Goal: Check status

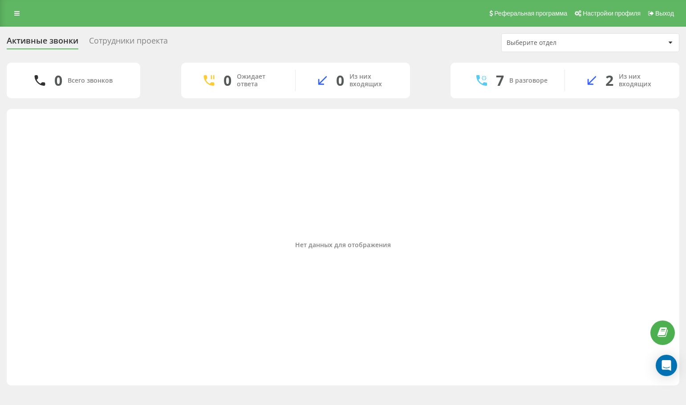
drag, startPoint x: 608, startPoint y: 211, endPoint x: 598, endPoint y: 249, distance: 39.1
click at [608, 212] on div "Нет данных для отображения" at bounding box center [343, 244] width 658 height 263
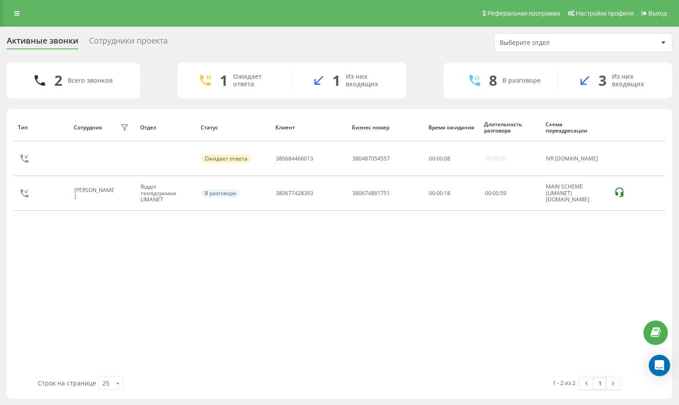
click at [596, 222] on div "Тип Сотрудник фильтра Отдел Статус Клиент Бизнес номер Время ожидания Длительно…" at bounding box center [339, 244] width 651 height 263
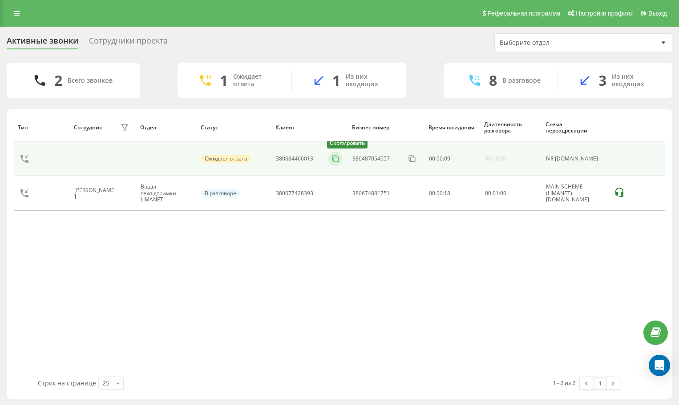
click at [335, 159] on icon at bounding box center [335, 158] width 9 height 9
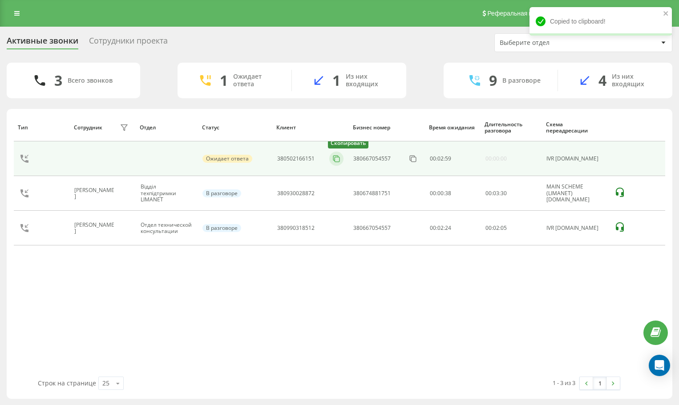
click at [341, 159] on button at bounding box center [336, 159] width 14 height 10
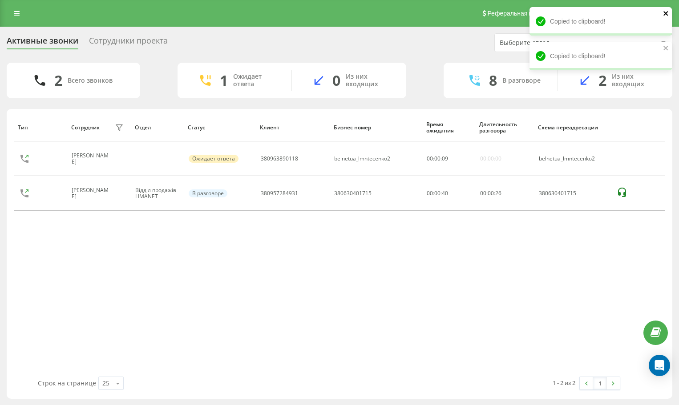
click at [668, 12] on icon "close" at bounding box center [666, 13] width 6 height 7
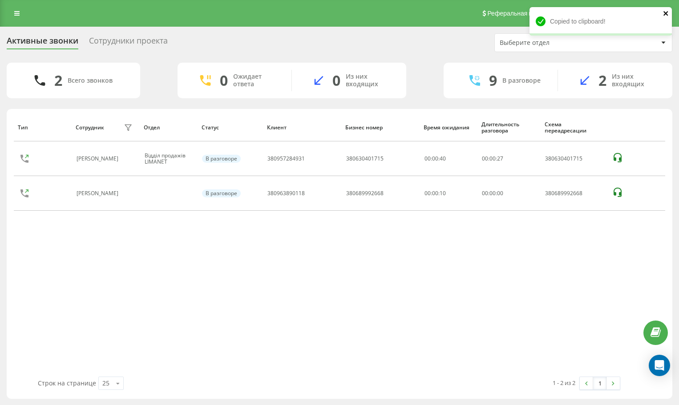
click at [667, 12] on icon "close" at bounding box center [665, 13] width 4 height 4
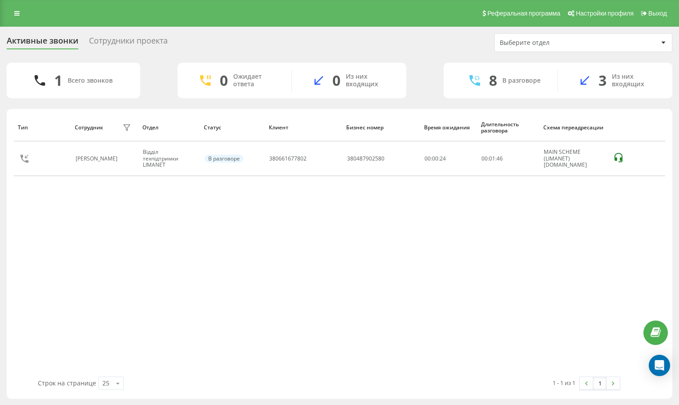
click at [592, 224] on div "Тип Сотрудник фильтра Отдел Статус Клиент Бизнес номер Время ожидания Длительно…" at bounding box center [339, 244] width 651 height 263
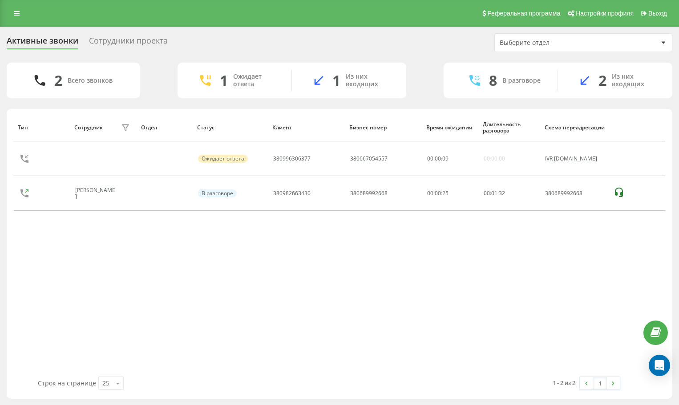
click at [552, 283] on div "Тип Сотрудник фильтра Отдел Статус Клиент Бизнес номер Время ожидания Длительно…" at bounding box center [339, 244] width 651 height 263
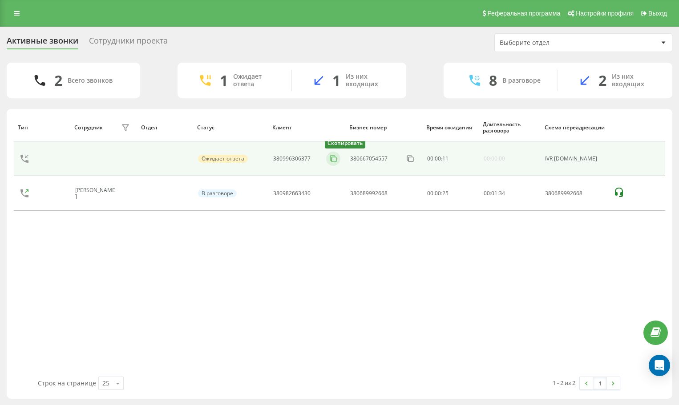
click at [333, 158] on icon at bounding box center [333, 158] width 9 height 9
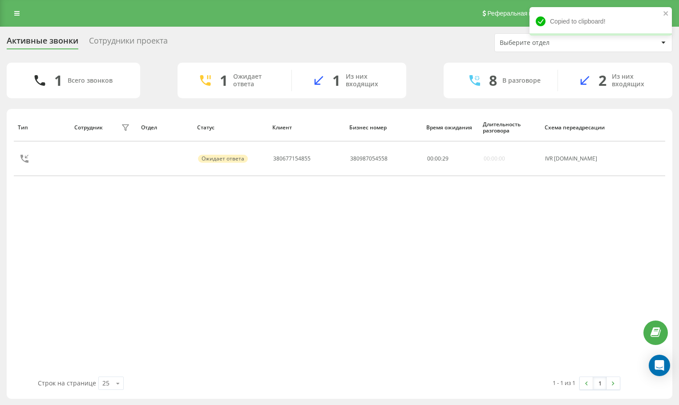
drag, startPoint x: 623, startPoint y: 236, endPoint x: 617, endPoint y: 232, distance: 7.7
click at [623, 236] on div "Тип Сотрудник фильтра Отдел Статус Клиент Бизнес номер Время ожидания Длительно…" at bounding box center [339, 244] width 651 height 263
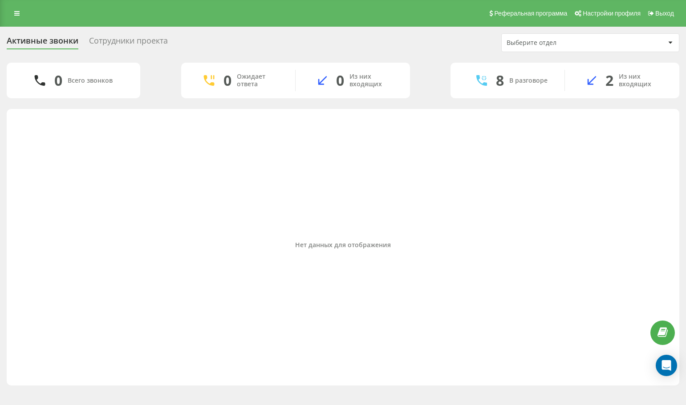
click at [585, 197] on div "Нет данных для отображения" at bounding box center [343, 244] width 658 height 263
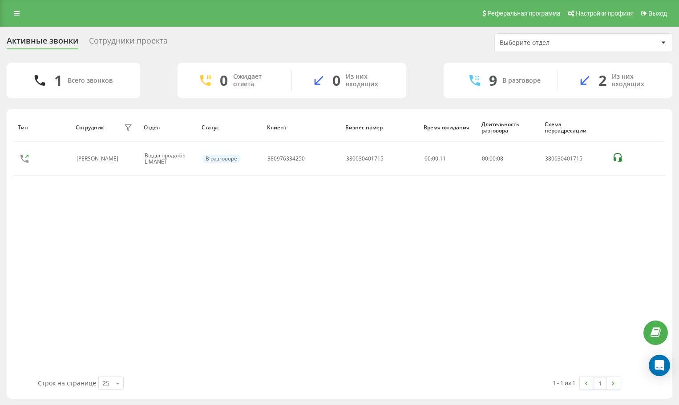
click at [611, 202] on div "Тип Сотрудник фильтра Отдел Статус Клиент Бизнес номер Время ожидания Длительно…" at bounding box center [339, 244] width 651 height 263
click at [657, 222] on div "Тип Сотрудник фильтра Отдел Статус Клиент Бизнес номер Время ожидания Длительно…" at bounding box center [339, 244] width 651 height 263
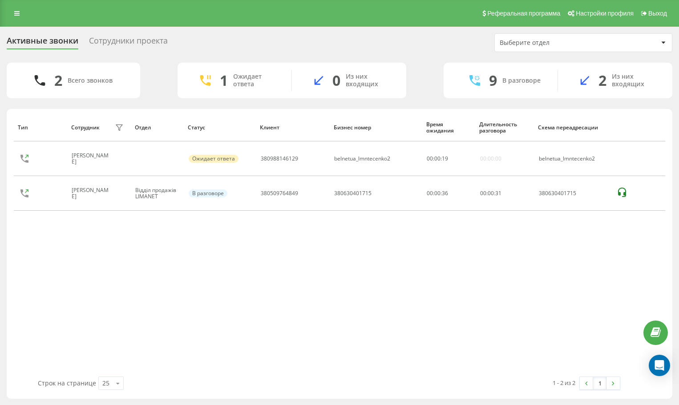
click at [582, 287] on div "Тип Сотрудник фильтра Отдел Статус Клиент Бизнес номер Время ожидания Длительно…" at bounding box center [339, 244] width 651 height 263
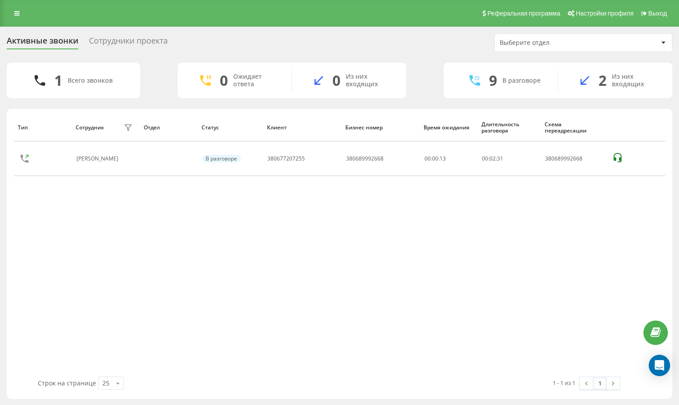
click at [554, 229] on div "Тип Сотрудник фильтра Отдел Статус Клиент Бизнес номер Время ожидания Длительно…" at bounding box center [339, 244] width 651 height 263
click at [606, 226] on div "Тип Сотрудник фильтра Отдел Статус Клиент Бизнес номер Время ожидания Длительно…" at bounding box center [339, 244] width 651 height 263
click at [595, 197] on div "Тип Сотрудник фильтра Отдел Статус Клиент Бизнес номер Время ожидания Длительно…" at bounding box center [339, 244] width 651 height 263
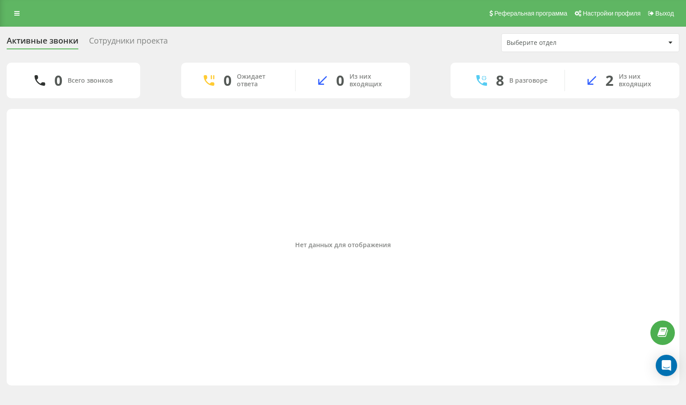
drag, startPoint x: 681, startPoint y: 206, endPoint x: 661, endPoint y: 206, distance: 20.5
click at [677, 206] on div "Активные звонки Сотрудники проекта Выберите отдел 0 Всего звонков 0 Ожидает отв…" at bounding box center [343, 210] width 686 height 366
click at [571, 184] on div "Нет данных для отображения" at bounding box center [343, 244] width 658 height 263
click at [585, 169] on div "Нет данных для отображения" at bounding box center [343, 244] width 658 height 263
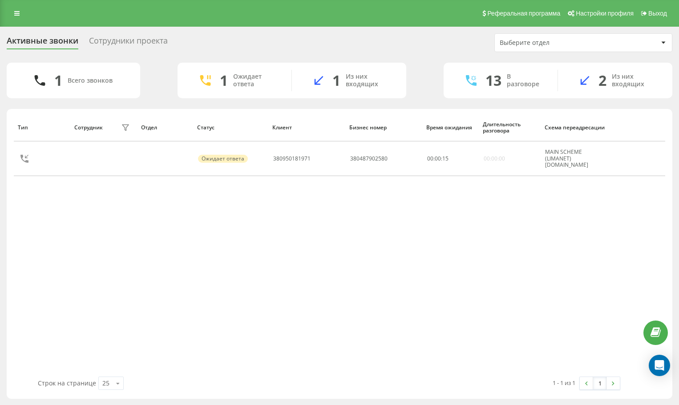
click at [570, 254] on div "Тип Сотрудник фильтра Отдел Статус Клиент Бизнес номер Время ожидания Длительно…" at bounding box center [339, 244] width 651 height 263
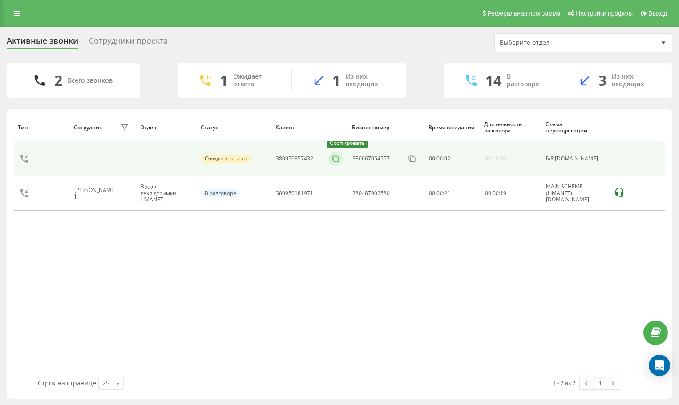
click at [338, 159] on icon at bounding box center [335, 158] width 9 height 9
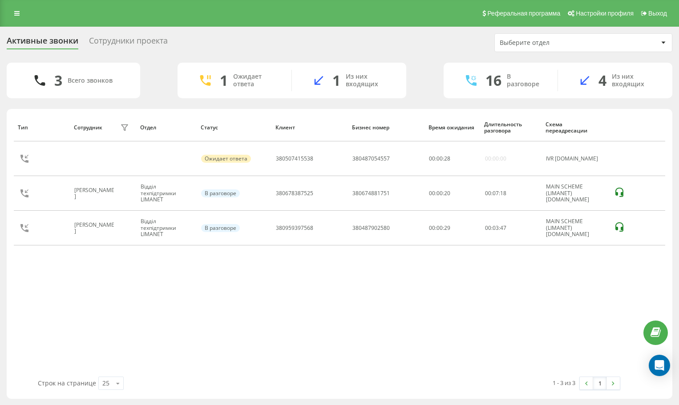
click at [602, 291] on div "Тип Сотрудник фильтра Отдел Статус Клиент Бизнес номер Время ожидания Длительно…" at bounding box center [339, 244] width 651 height 263
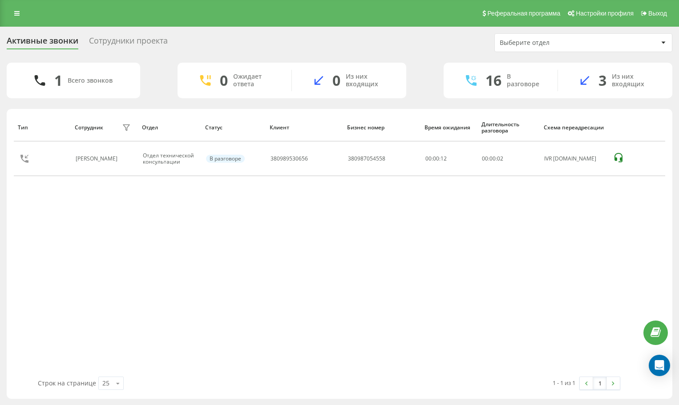
drag, startPoint x: 606, startPoint y: 252, endPoint x: 598, endPoint y: 246, distance: 10.5
click at [606, 252] on div "Тип Сотрудник фильтра Отдел Статус [PERSON_NAME] номер Время ожидания Длительно…" at bounding box center [339, 244] width 651 height 263
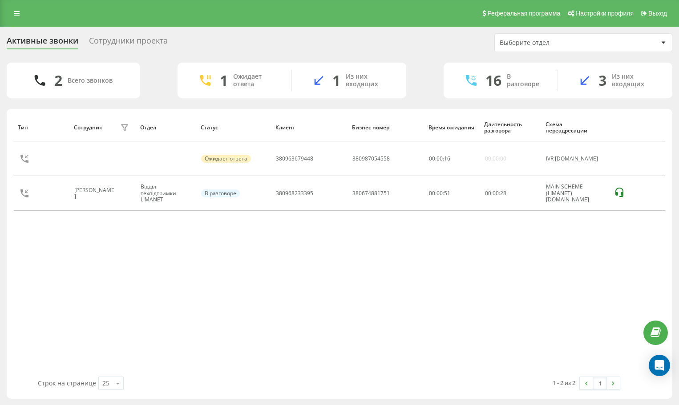
drag, startPoint x: 634, startPoint y: 270, endPoint x: 593, endPoint y: 256, distance: 42.6
click at [634, 270] on div "Тип Сотрудник фильтра Отдел Статус Клиент Бизнес номер Время ожидания Длительно…" at bounding box center [339, 244] width 651 height 263
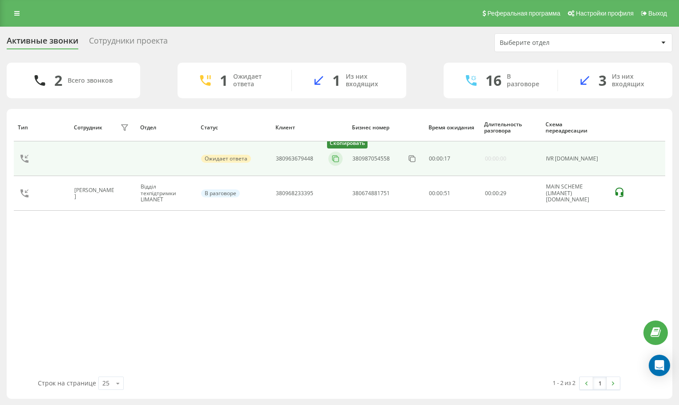
click at [339, 157] on rect at bounding box center [336, 159] width 5 height 5
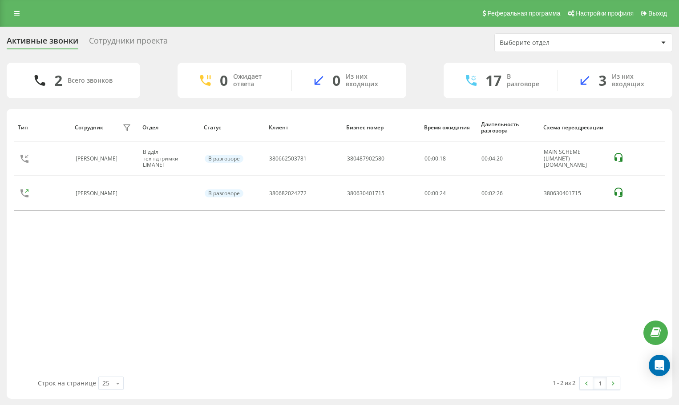
click at [608, 242] on div "Тип Сотрудник фильтра Отдел Статус Клиент Бизнес номер Время ожидания Длительно…" at bounding box center [339, 244] width 651 height 263
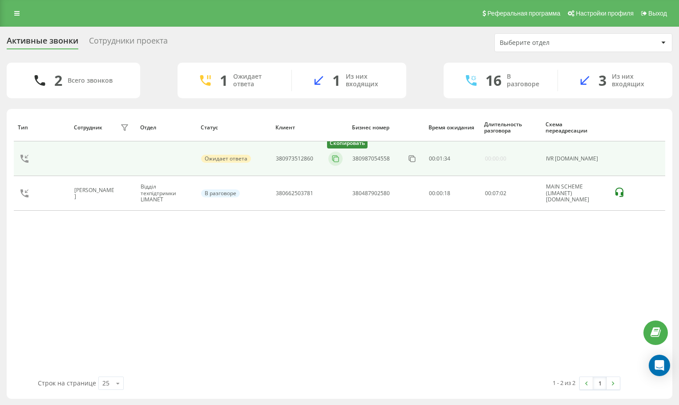
drag, startPoint x: 339, startPoint y: 157, endPoint x: 334, endPoint y: 163, distance: 7.3
click at [337, 158] on icon at bounding box center [335, 158] width 9 height 9
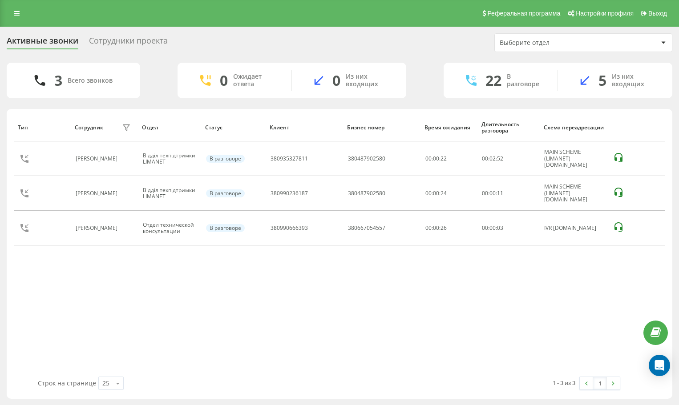
drag, startPoint x: 620, startPoint y: 273, endPoint x: 342, endPoint y: 44, distance: 360.0
click at [617, 268] on div "Тип Сотрудник фильтра Отдел Статус Клиент Бизнес номер Время ожидания Длительно…" at bounding box center [339, 244] width 651 height 263
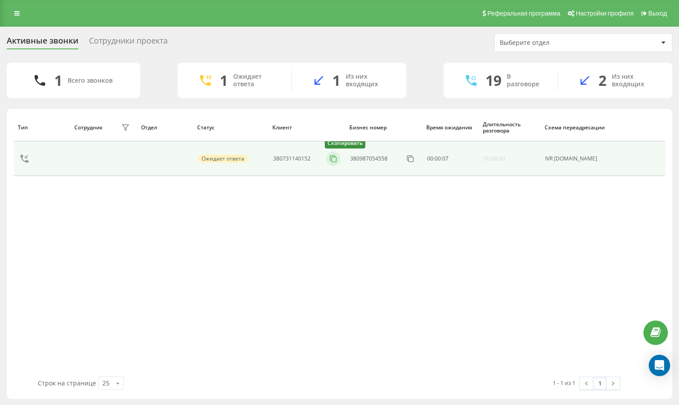
click at [332, 159] on rect at bounding box center [333, 159] width 5 height 5
click at [329, 157] on icon at bounding box center [333, 158] width 9 height 9
click at [334, 159] on icon at bounding box center [333, 158] width 9 height 9
